Goal: Check status

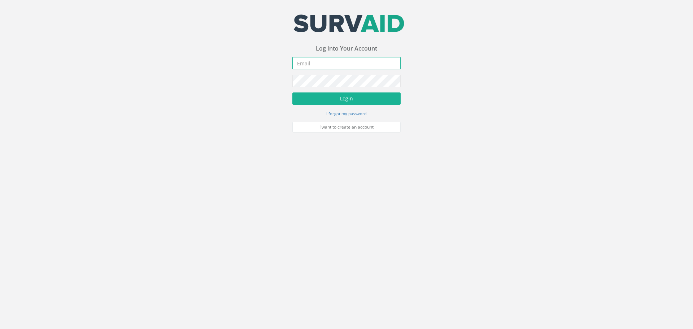
click at [321, 66] on input "email" at bounding box center [346, 63] width 108 height 12
type input "[EMAIL_ADDRESS][DOMAIN_NAME]"
click at [335, 100] on button "Login" at bounding box center [346, 98] width 108 height 12
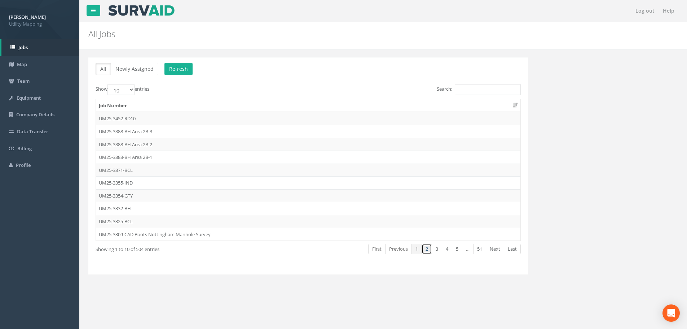
click at [424, 250] on link "2" at bounding box center [427, 249] width 10 height 10
click at [417, 247] on link "1" at bounding box center [417, 249] width 10 height 10
click at [138, 220] on td "UM25-3325-BCL" at bounding box center [308, 221] width 425 height 13
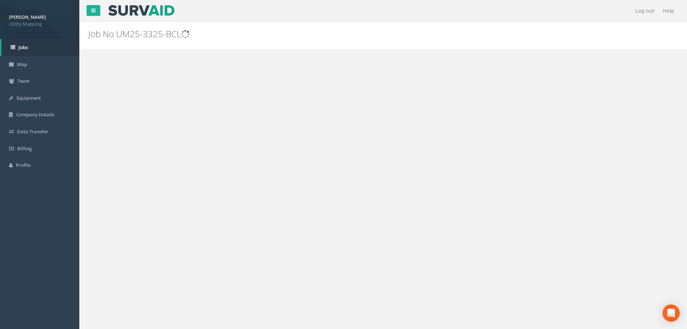
click at [138, 220] on div "Log out Help Job No UM25-3325-BCL PGMs for Job UM25-3325-BCL × There was an err…" at bounding box center [383, 216] width 608 height 433
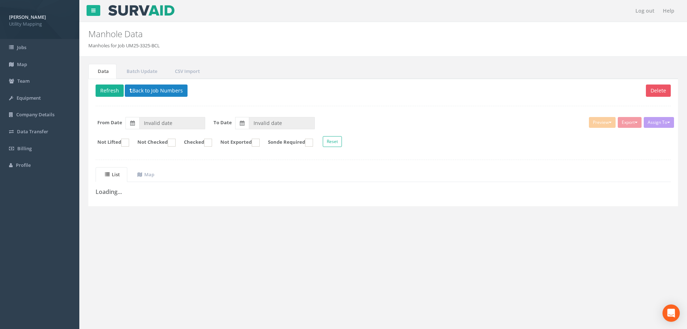
type input "[DATE]"
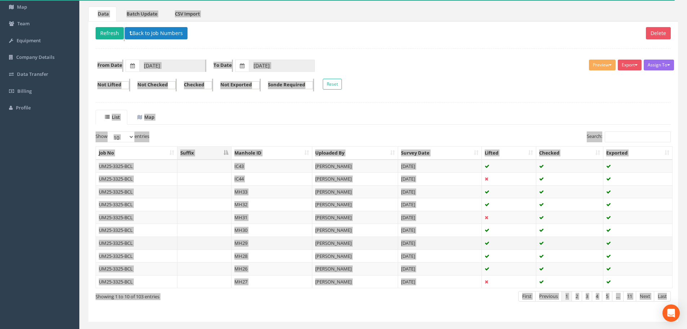
scroll to position [72, 0]
